Goal: Information Seeking & Learning: Learn about a topic

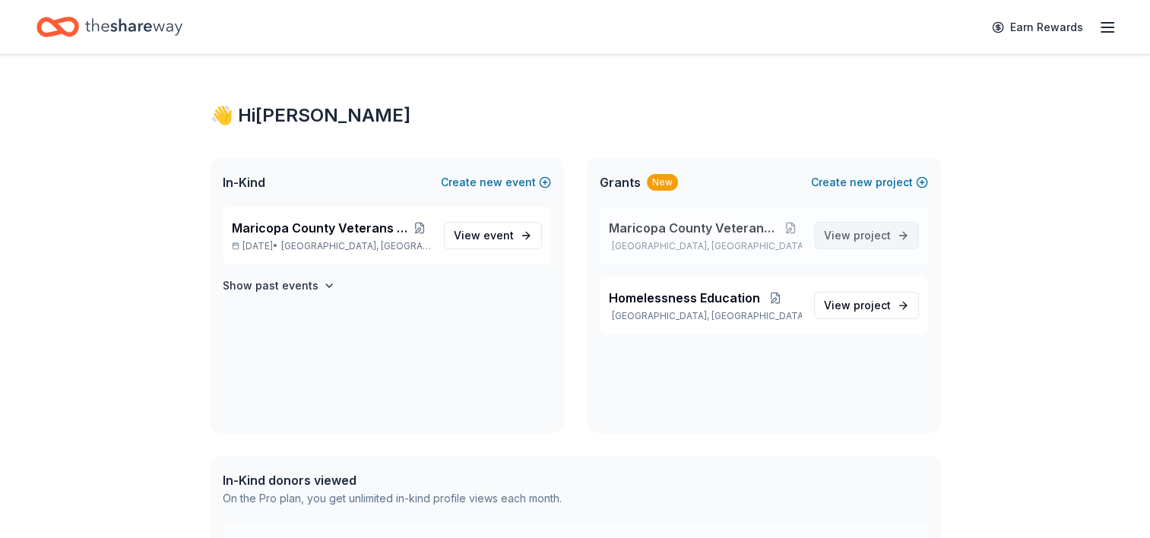
click at [859, 234] on span "project" at bounding box center [872, 235] width 37 height 13
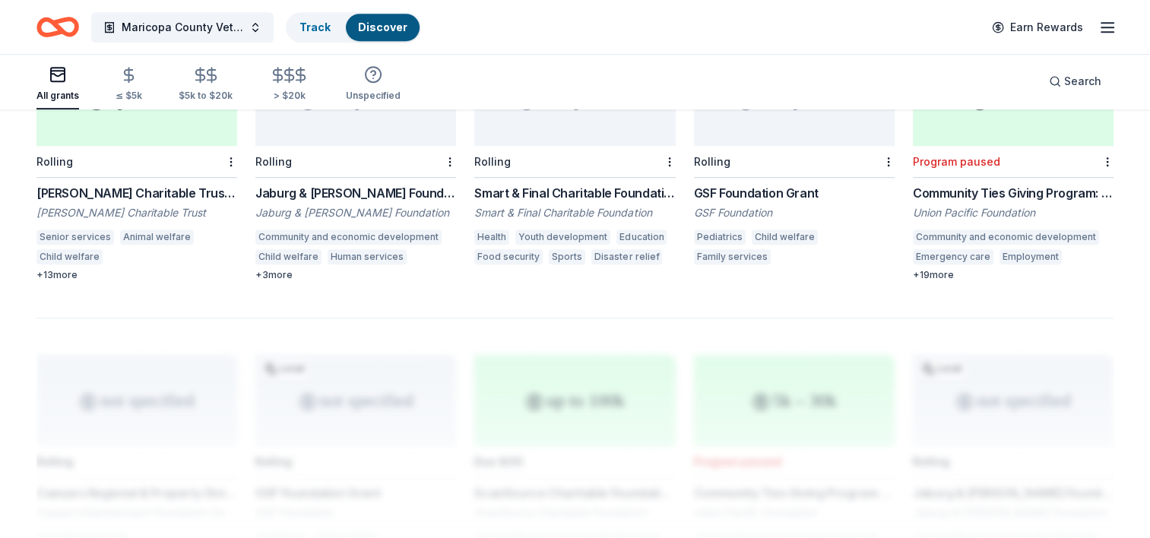
scroll to position [1013, 0]
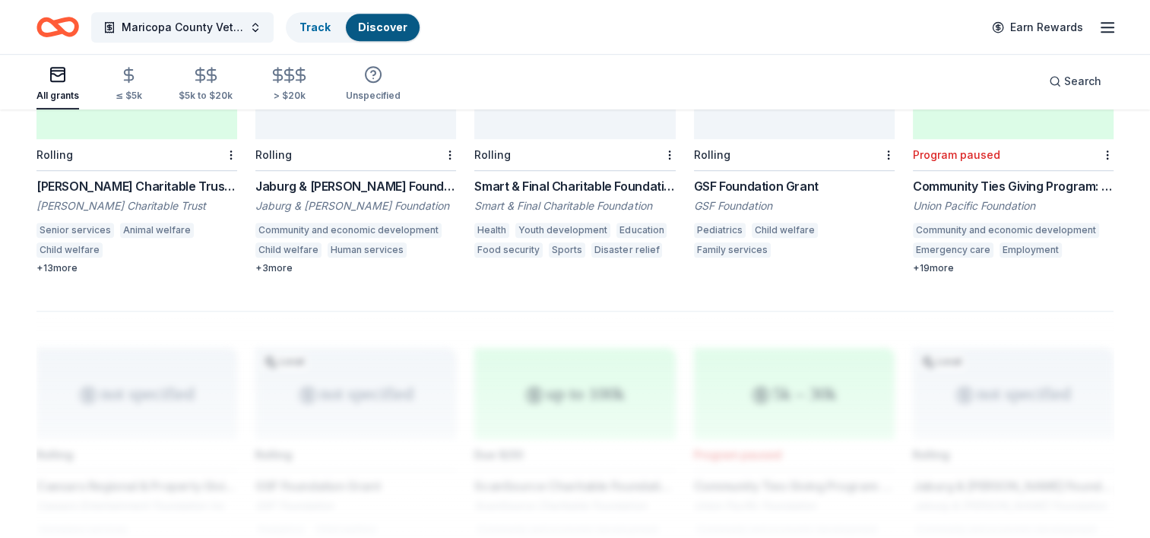
click at [369, 139] on div "Rolling" at bounding box center [355, 155] width 201 height 32
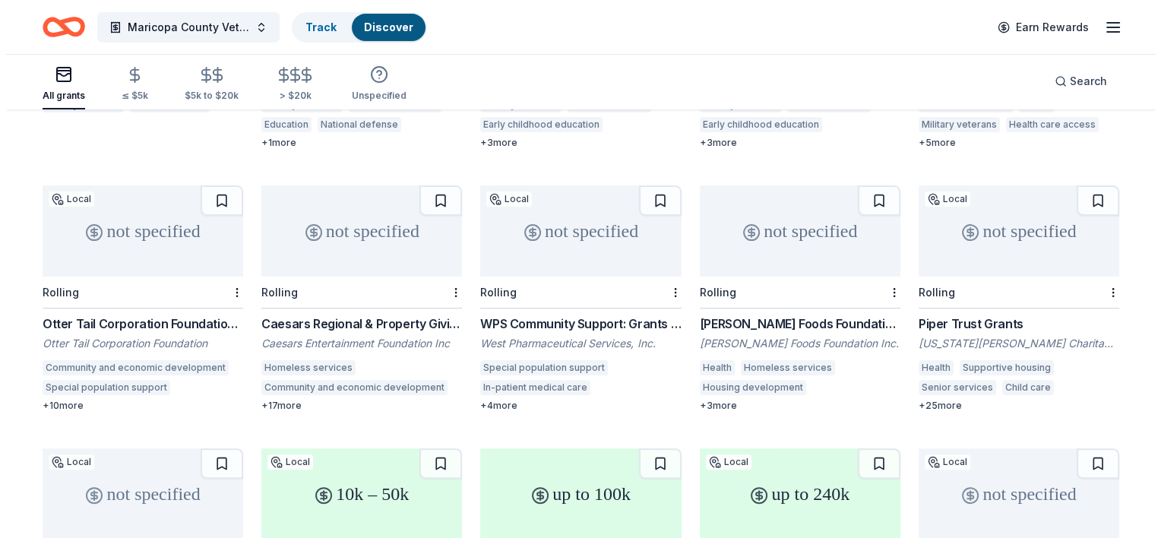
scroll to position [345, 0]
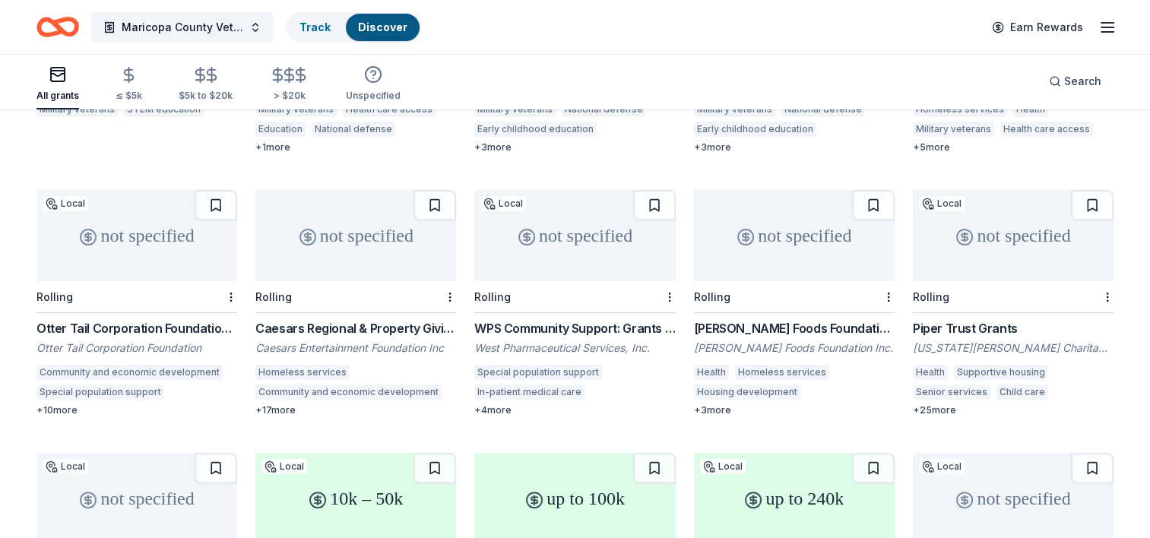
click at [114, 238] on div "not specified" at bounding box center [136, 235] width 201 height 91
click at [1055, 84] on div "Search" at bounding box center [1075, 81] width 52 height 18
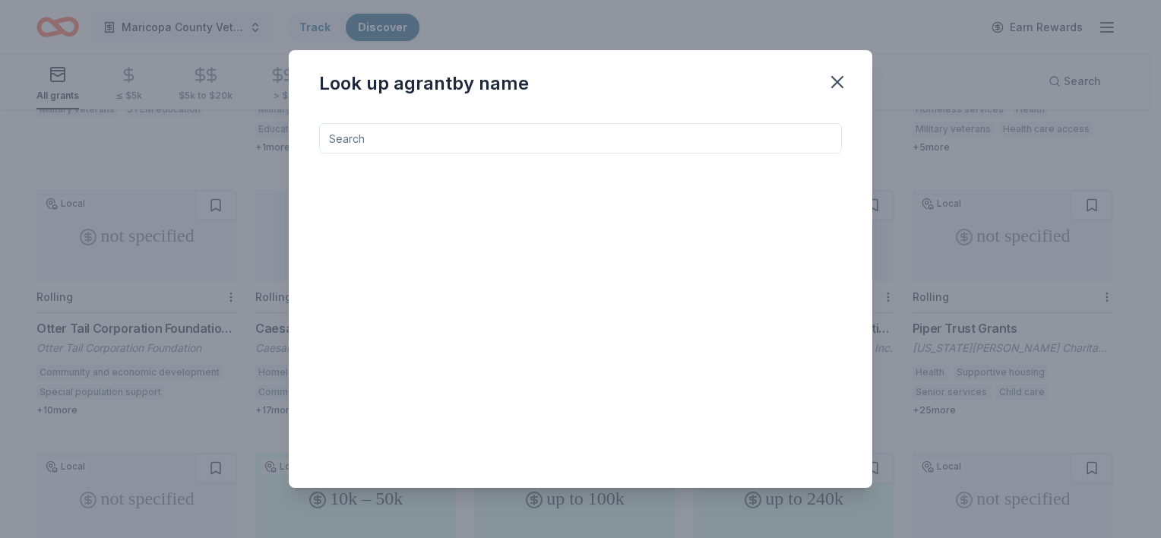
click at [563, 146] on input at bounding box center [580, 138] width 523 height 30
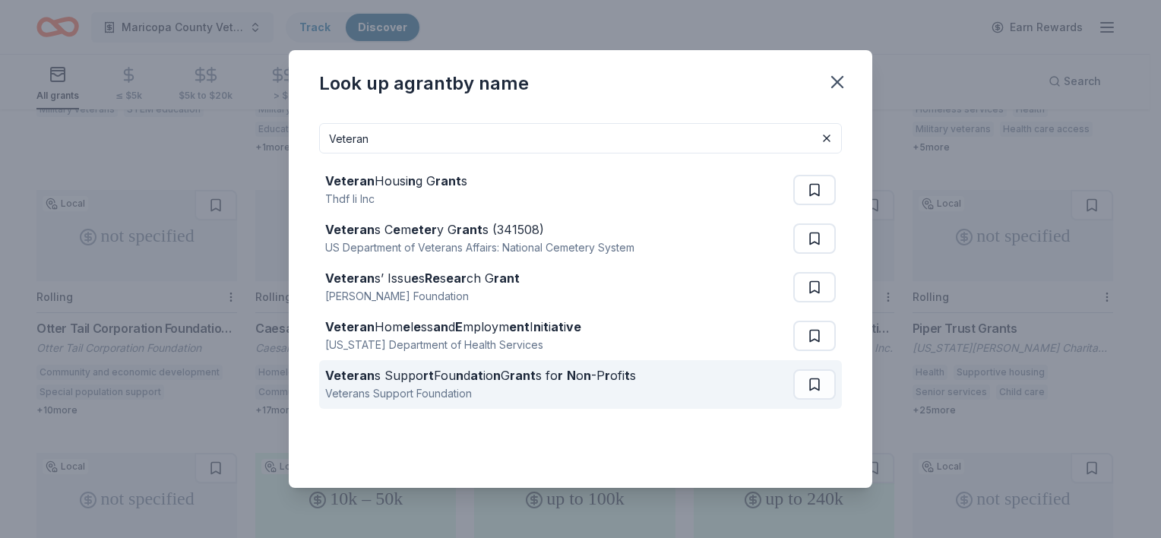
type input "Veteran"
click at [442, 382] on div "Veteran s Suppo rt Fou n d at io n G rant s fo r N o n -P r ofi t s" at bounding box center [480, 375] width 311 height 18
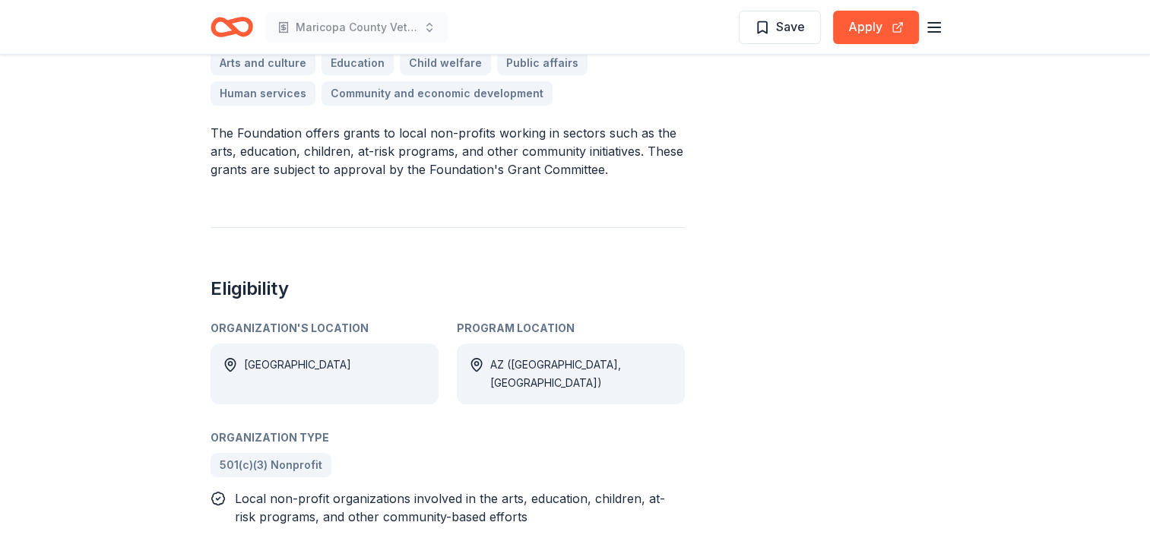
scroll to position [941, 0]
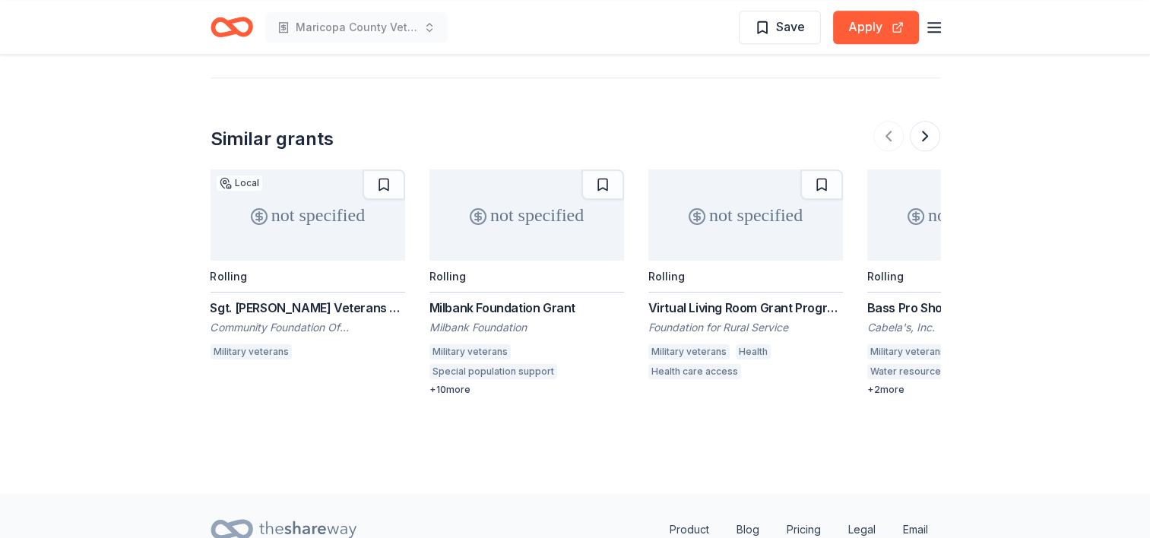
scroll to position [1563, 0]
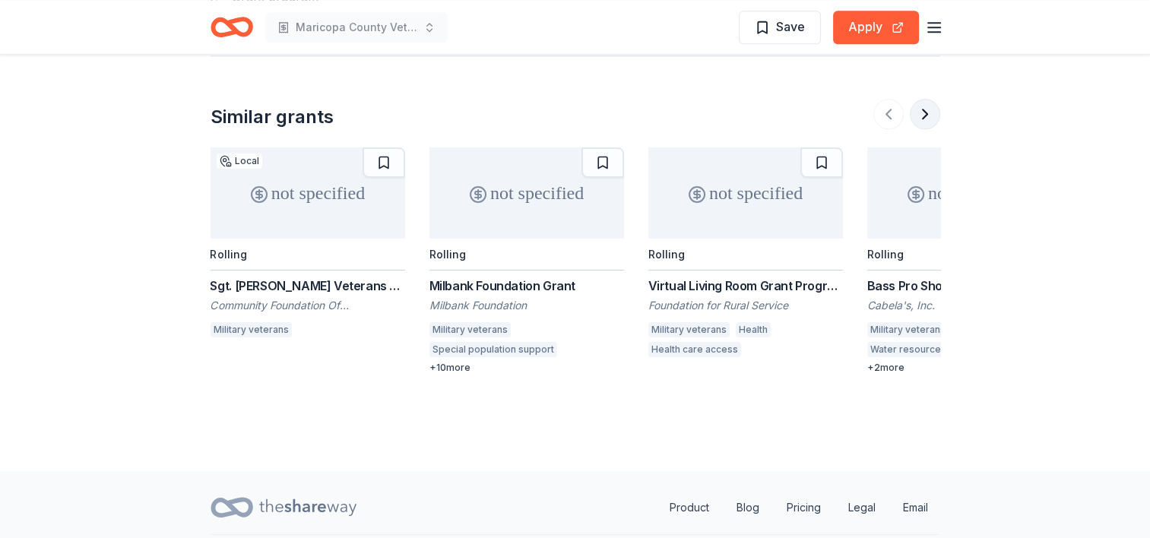
click at [925, 108] on button at bounding box center [925, 114] width 30 height 30
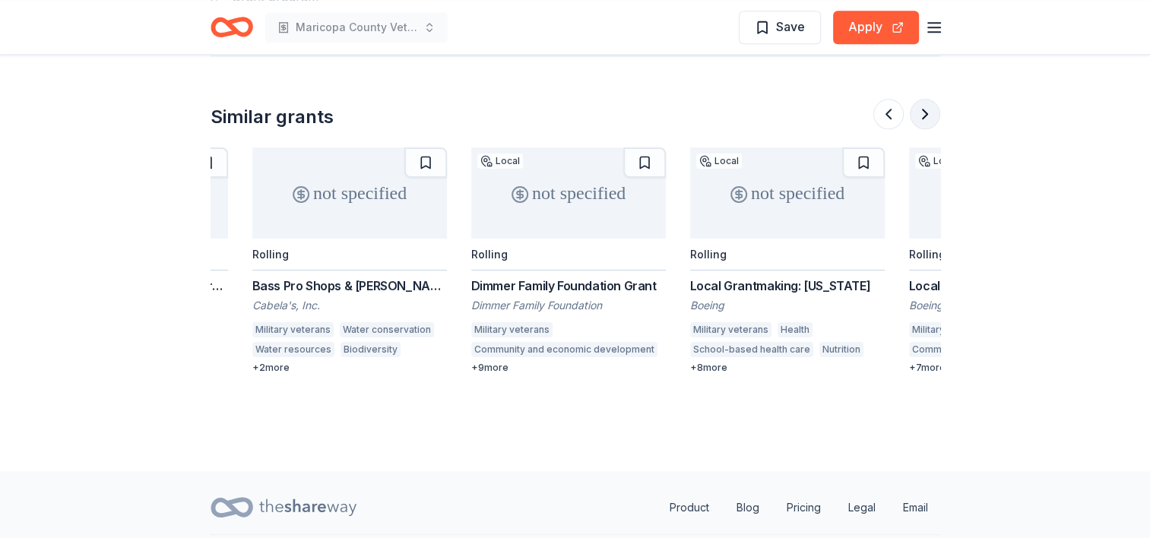
scroll to position [0, 657]
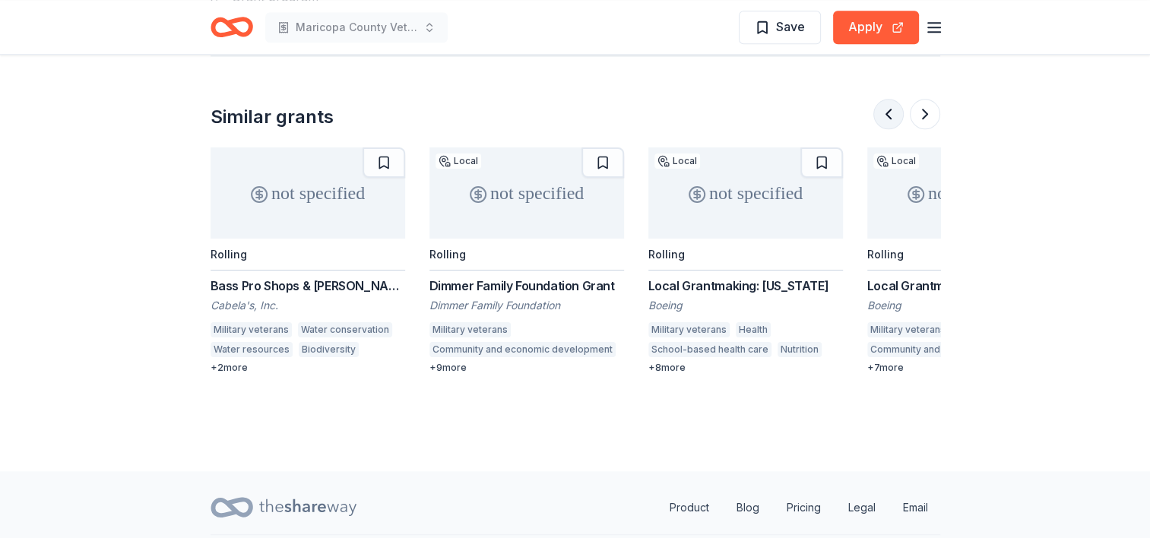
click at [882, 109] on button at bounding box center [888, 114] width 30 height 30
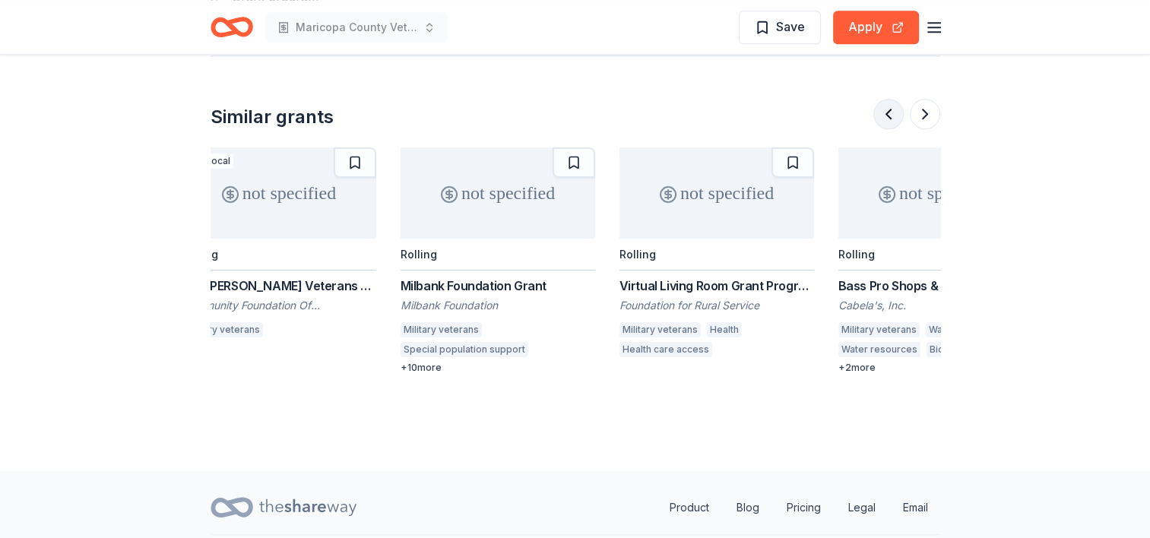
scroll to position [0, 0]
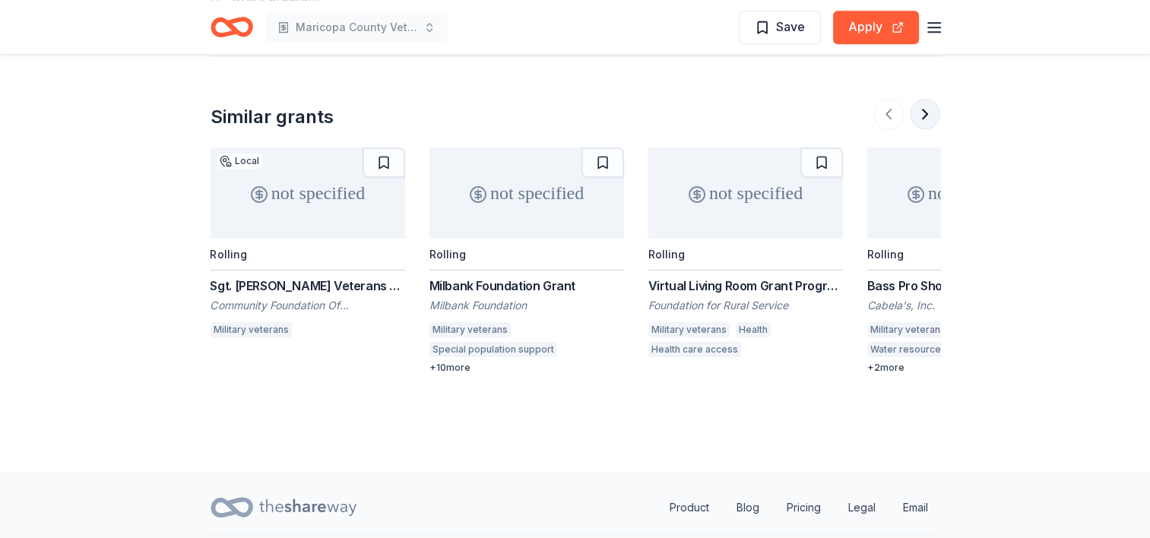
click at [928, 112] on button at bounding box center [925, 114] width 30 height 30
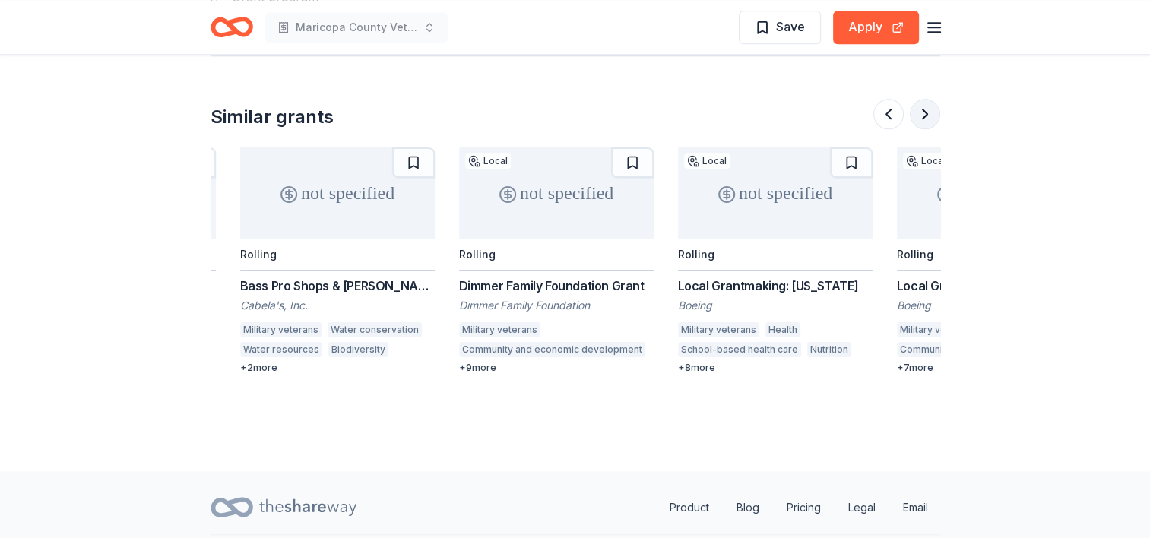
scroll to position [0, 657]
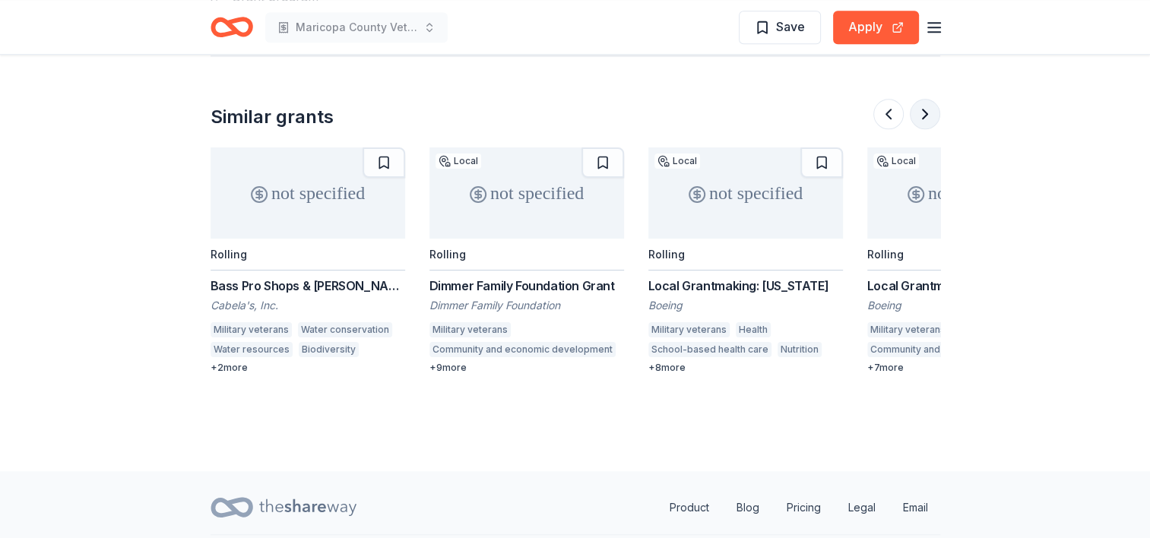
click at [916, 116] on button at bounding box center [925, 114] width 30 height 30
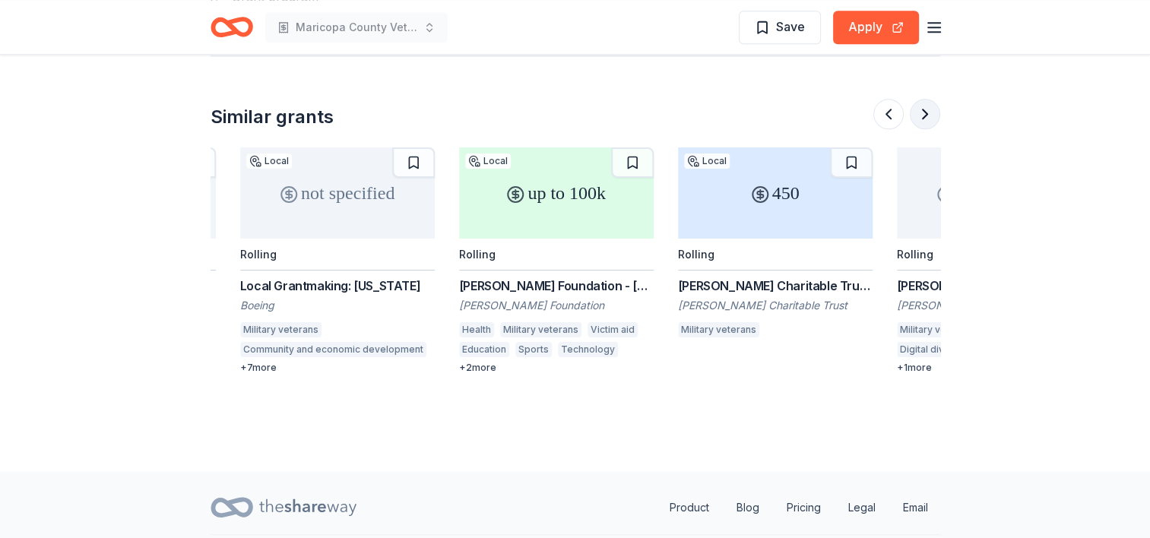
scroll to position [0, 1313]
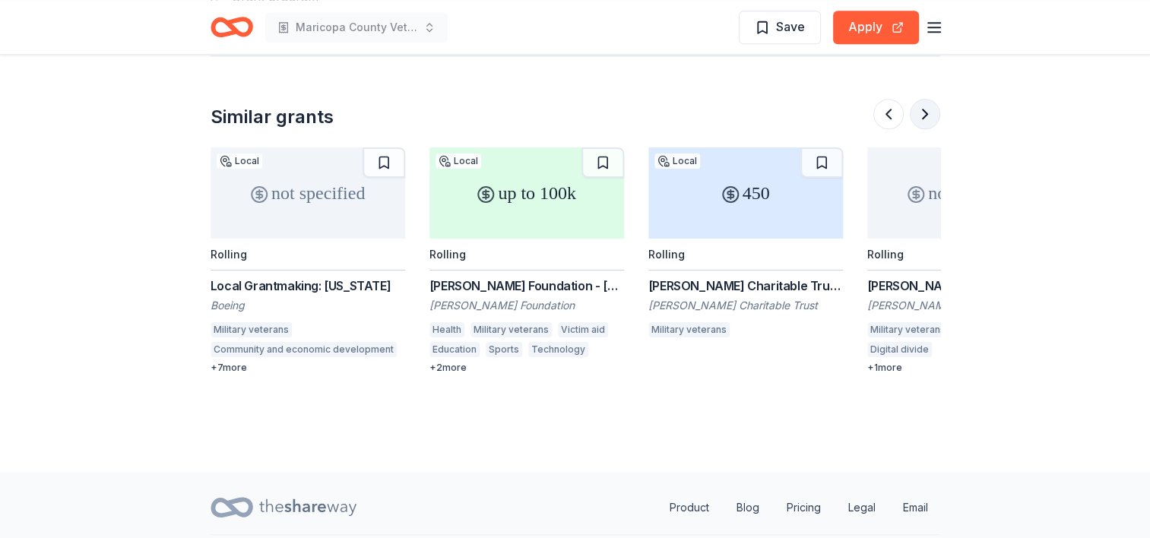
click at [926, 112] on button at bounding box center [925, 114] width 30 height 30
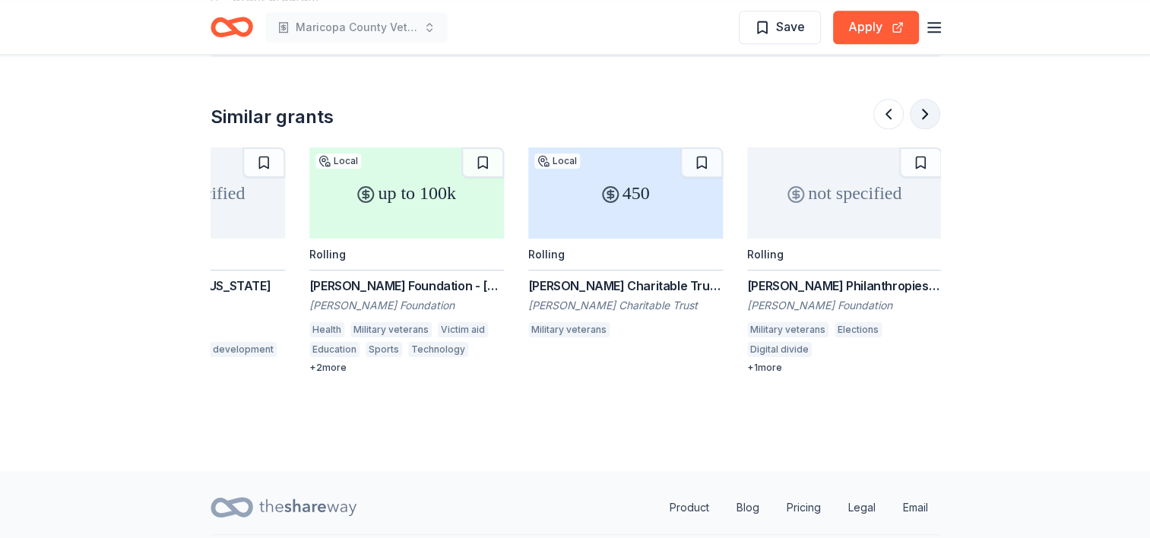
scroll to position [0, 1435]
